Goal: Information Seeking & Learning: Learn about a topic

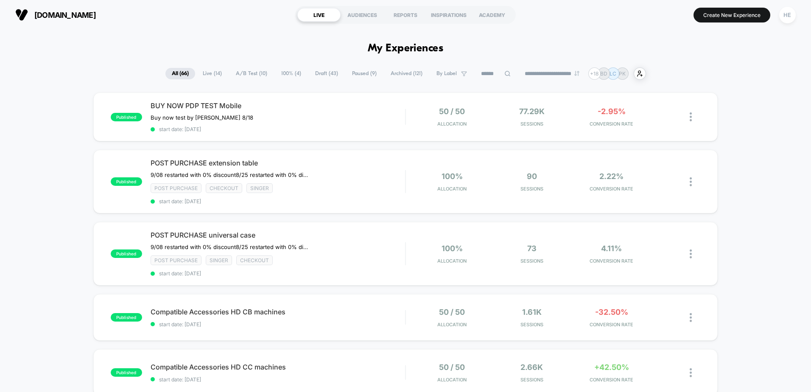
click at [213, 75] on span "Live ( 14 )" at bounding box center [212, 73] width 32 height 11
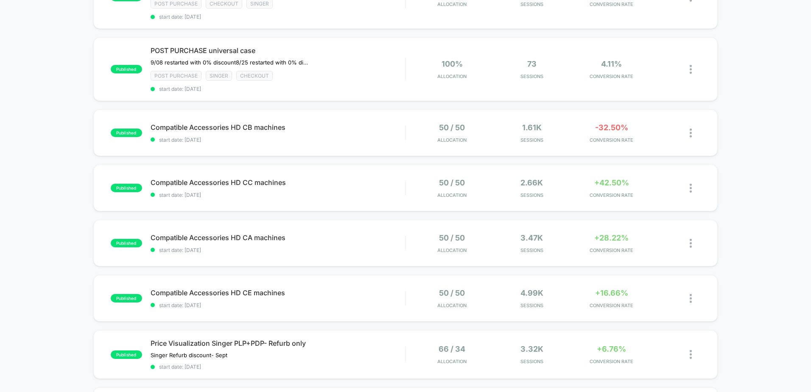
scroll to position [170, 0]
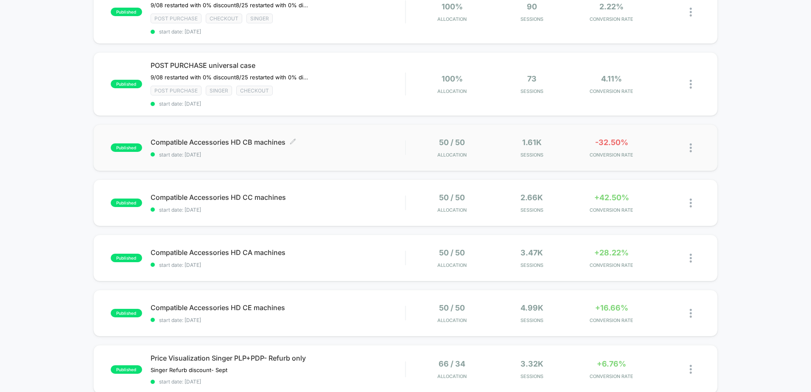
click at [353, 149] on div "Compatible Accessories HD CB machines Click to edit experience details Click to…" at bounding box center [278, 148] width 255 height 20
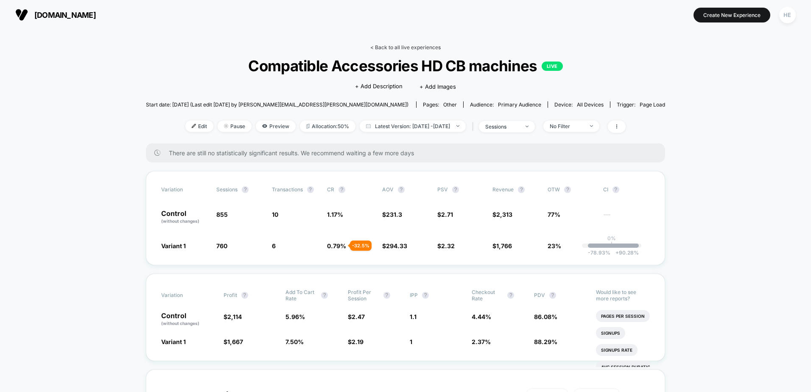
click at [419, 44] on link "< Back to all live experiences" at bounding box center [405, 47] width 70 height 6
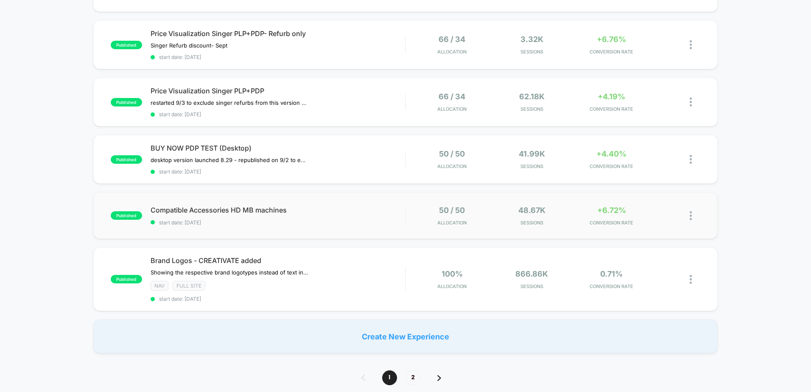
scroll to position [509, 0]
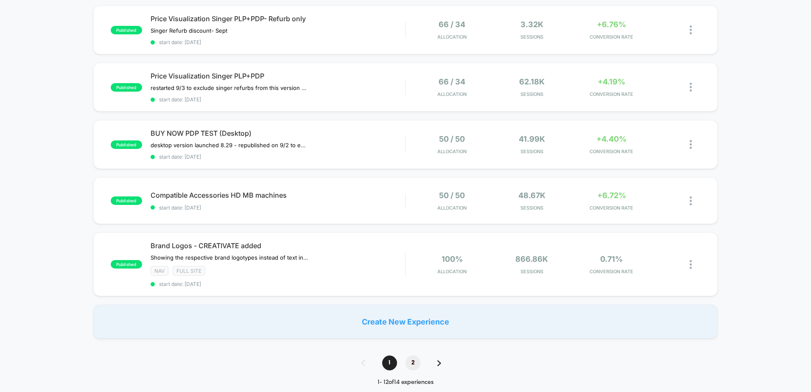
click at [414, 360] on span "2" at bounding box center [413, 362] width 15 height 15
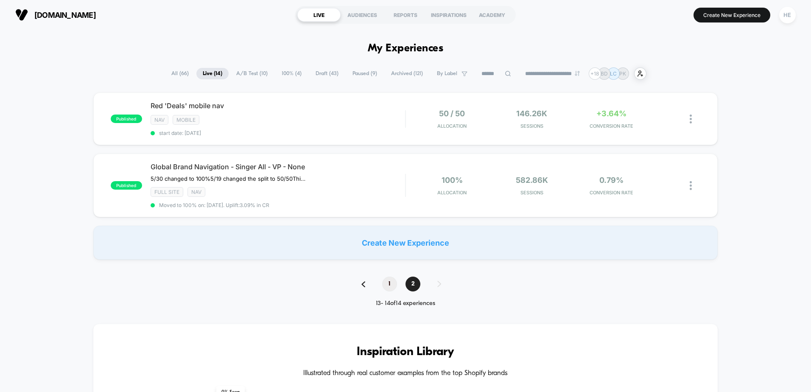
click at [389, 282] on span "1" at bounding box center [389, 284] width 15 height 15
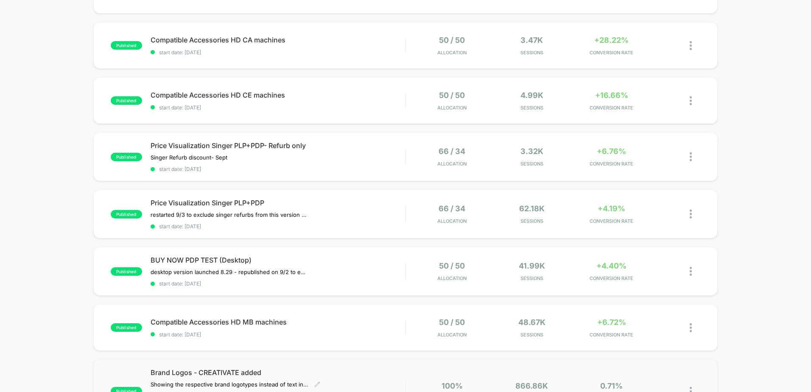
scroll to position [467, 0]
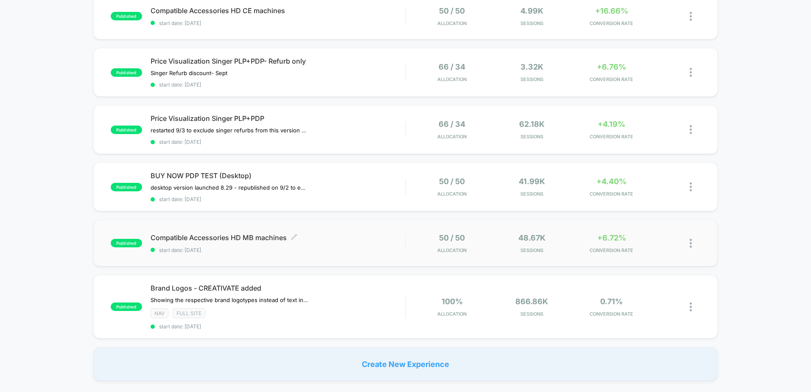
click at [364, 236] on span "Compatible Accessories HD MB machines Click to edit experience details" at bounding box center [278, 237] width 255 height 8
